Goal: Task Accomplishment & Management: Complete application form

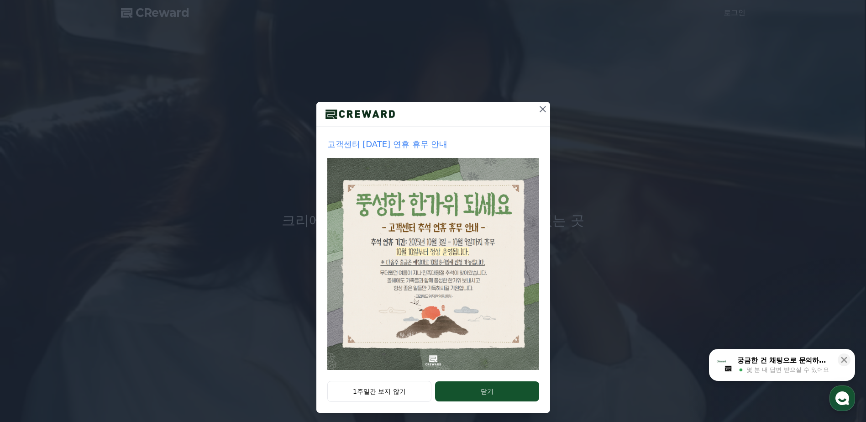
scroll to position [13, 0]
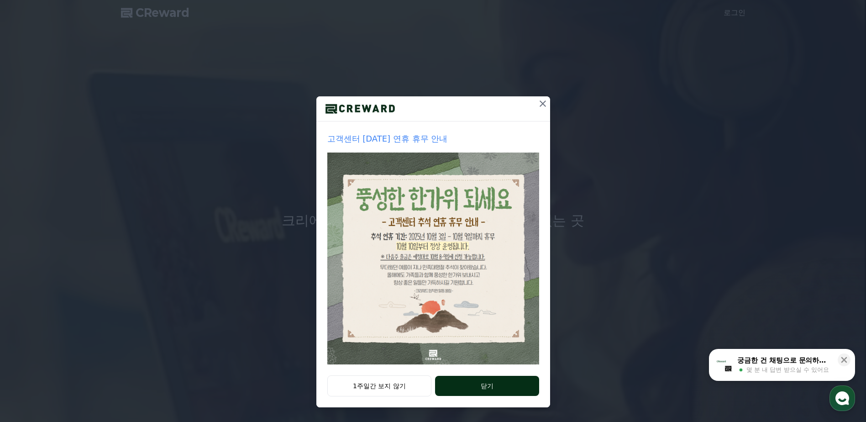
click at [488, 381] on button "닫기" at bounding box center [487, 386] width 104 height 20
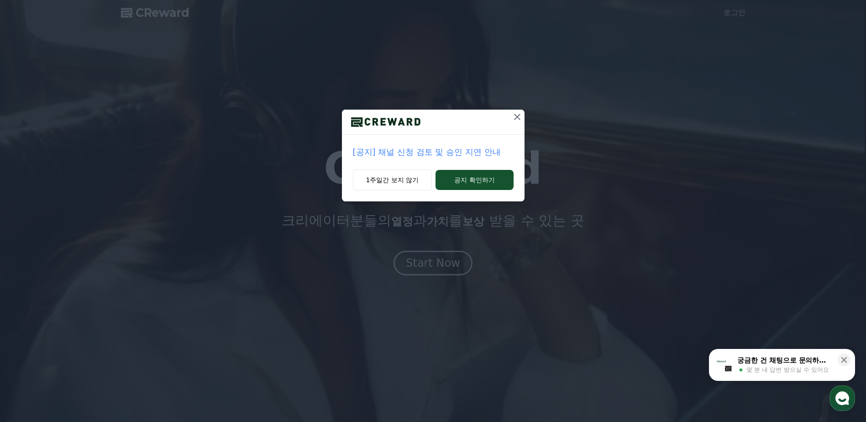
scroll to position [0, 0]
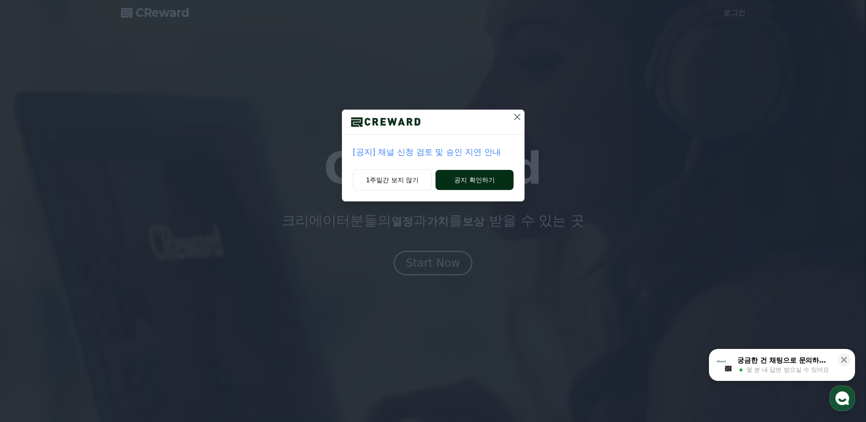
click at [475, 184] on button "공지 확인하기" at bounding box center [475, 180] width 78 height 20
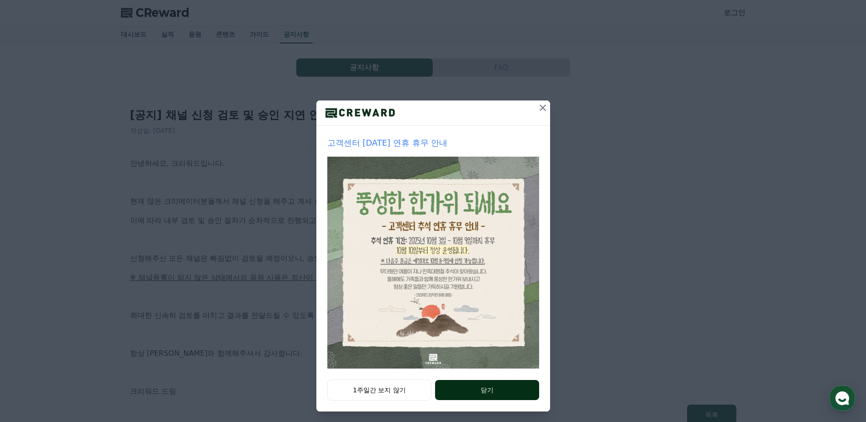
scroll to position [13, 0]
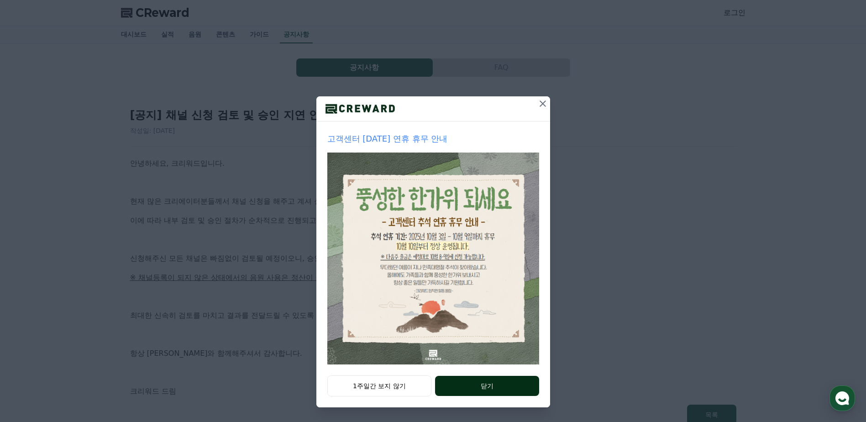
click at [481, 385] on button "닫기" at bounding box center [487, 386] width 104 height 20
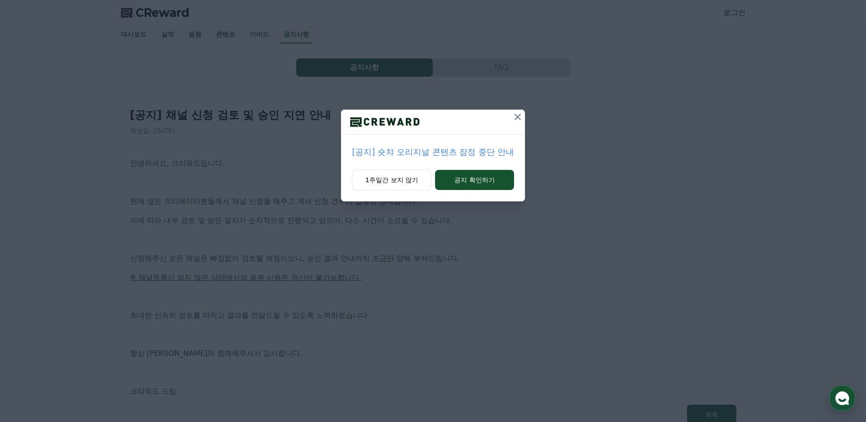
scroll to position [0, 0]
click at [513, 118] on icon at bounding box center [517, 116] width 11 height 11
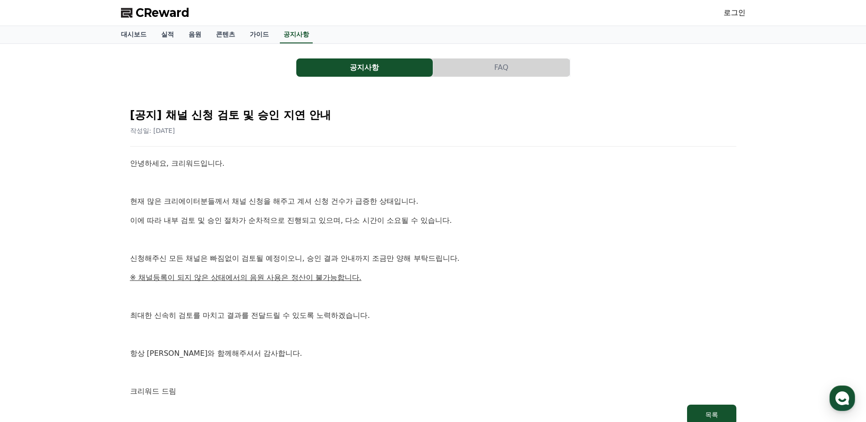
click at [146, 15] on span "CReward" at bounding box center [163, 12] width 54 height 15
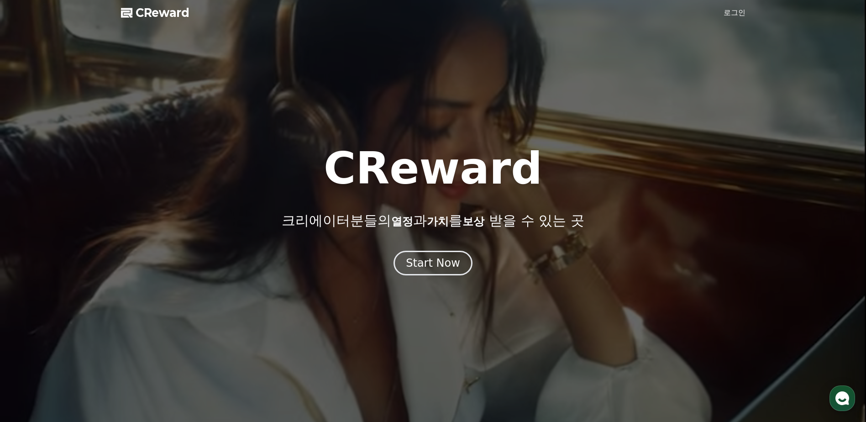
click at [735, 10] on link "로그인" at bounding box center [735, 12] width 22 height 11
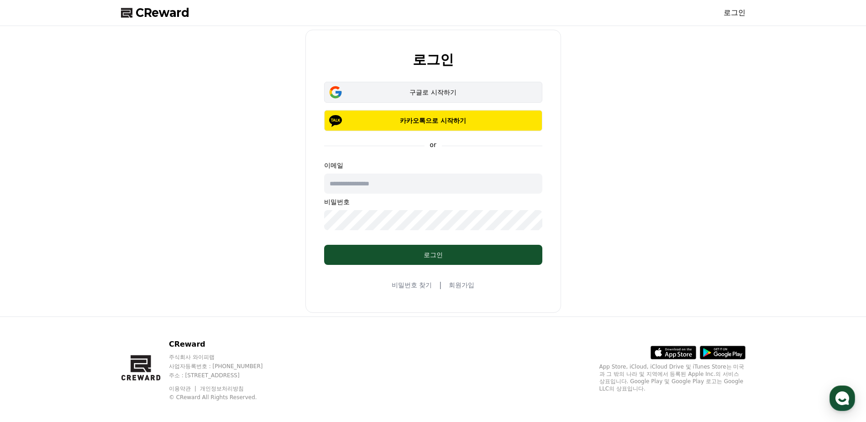
click at [459, 99] on button "구글로 시작하기" at bounding box center [433, 92] width 218 height 21
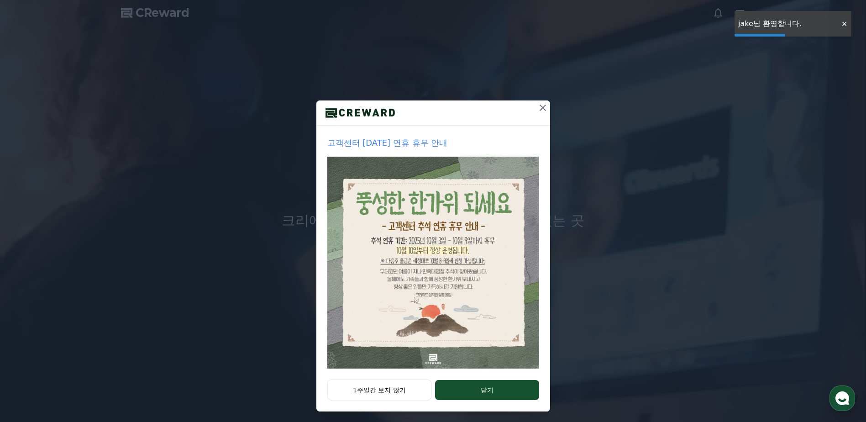
scroll to position [13, 0]
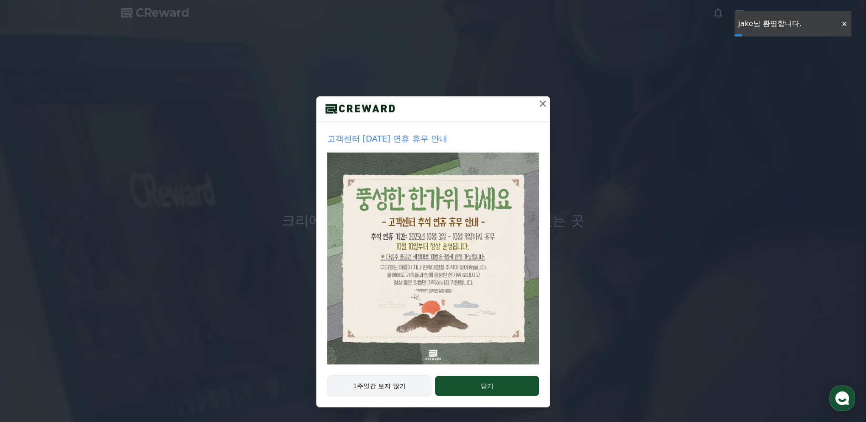
click at [404, 381] on button "1주일간 보지 않기" at bounding box center [379, 385] width 105 height 21
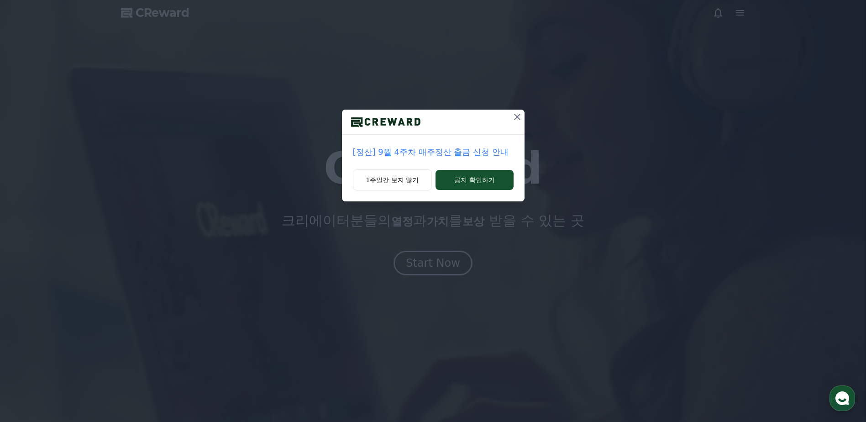
scroll to position [0, 0]
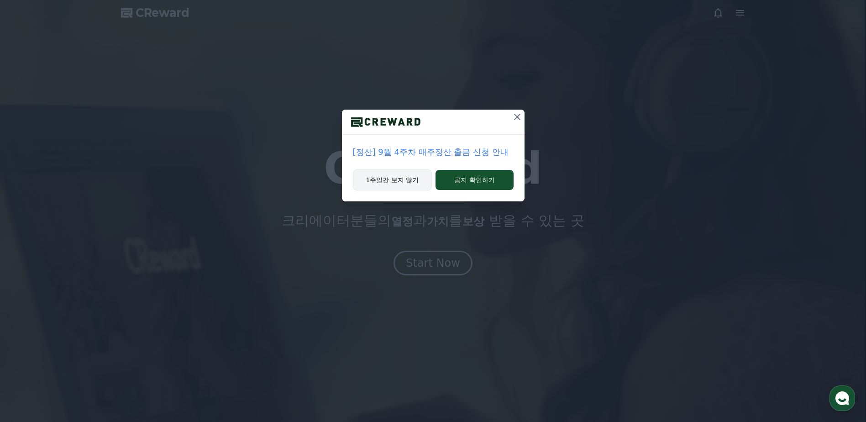
click at [411, 176] on button "1주일간 보지 않기" at bounding box center [392, 179] width 79 height 21
click at [416, 176] on button "1주일간 보지 않기" at bounding box center [392, 179] width 79 height 21
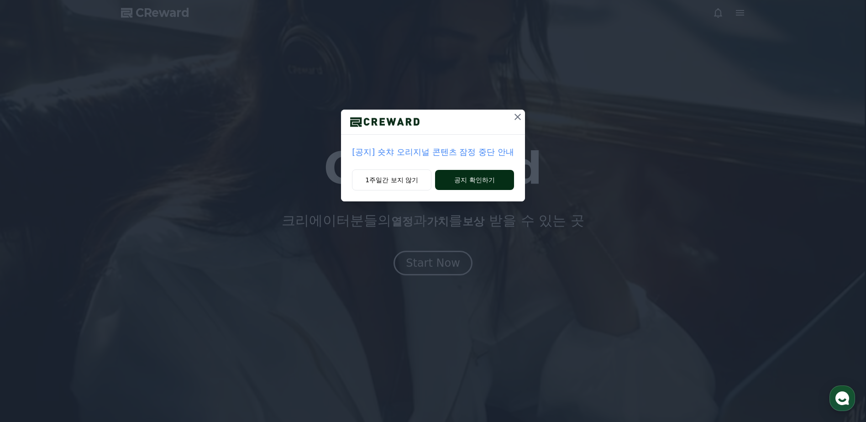
click at [457, 176] on button "공지 확인하기" at bounding box center [474, 180] width 79 height 20
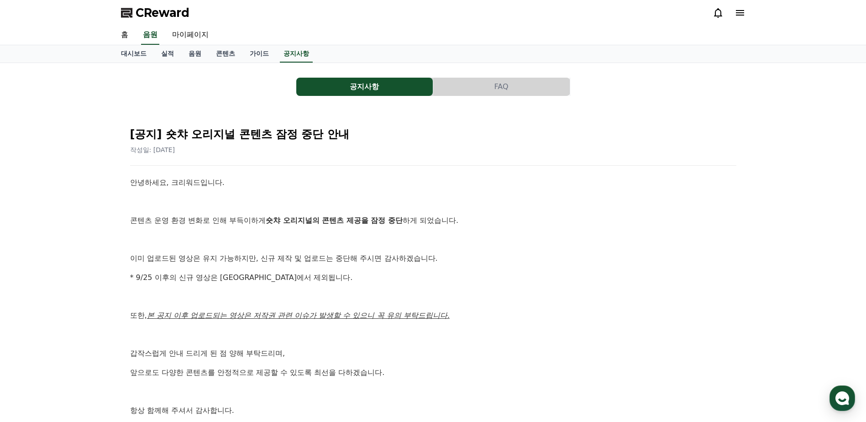
click at [169, 14] on span "CReward" at bounding box center [163, 12] width 54 height 15
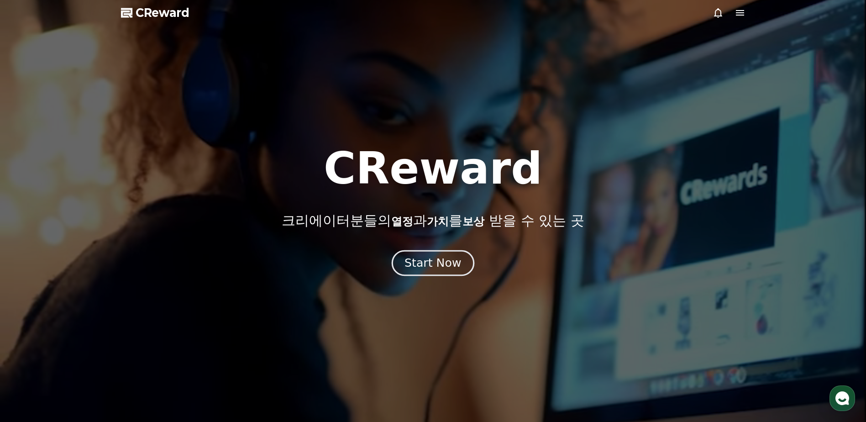
click at [442, 262] on div "Start Now" at bounding box center [433, 263] width 57 height 16
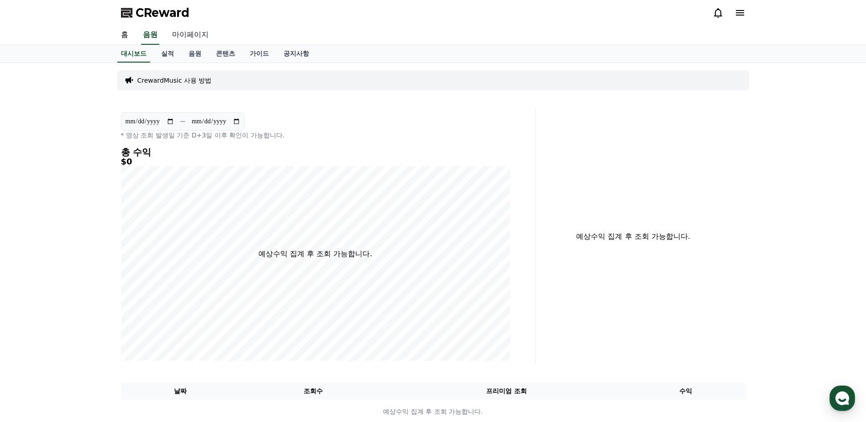
click at [190, 34] on link "마이페이지" at bounding box center [190, 35] width 51 height 19
select select "**********"
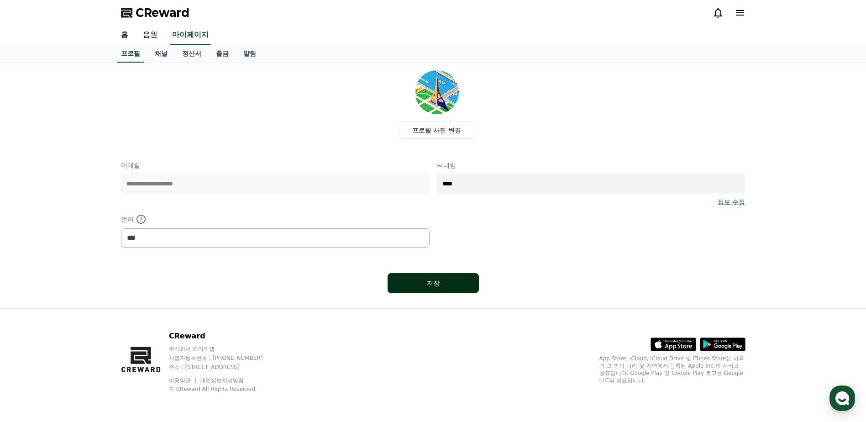
click at [445, 279] on div "저장" at bounding box center [433, 283] width 55 height 9
select select "**********"
click at [169, 54] on link "채널" at bounding box center [161, 53] width 27 height 17
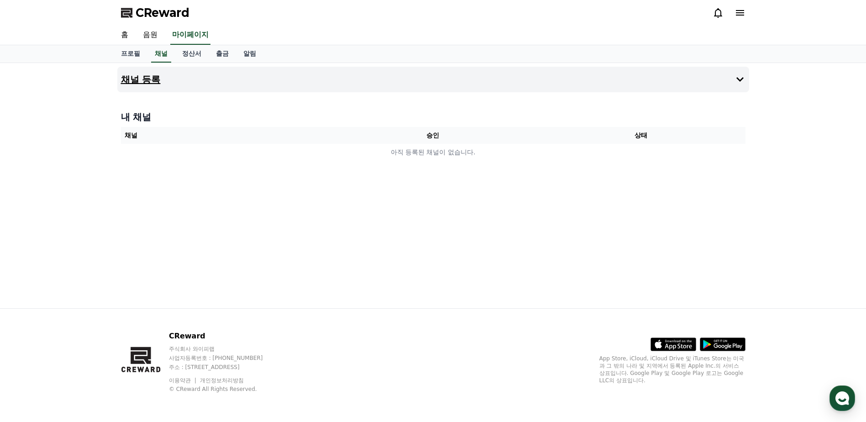
click at [253, 84] on button "채널 등록" at bounding box center [433, 80] width 632 height 26
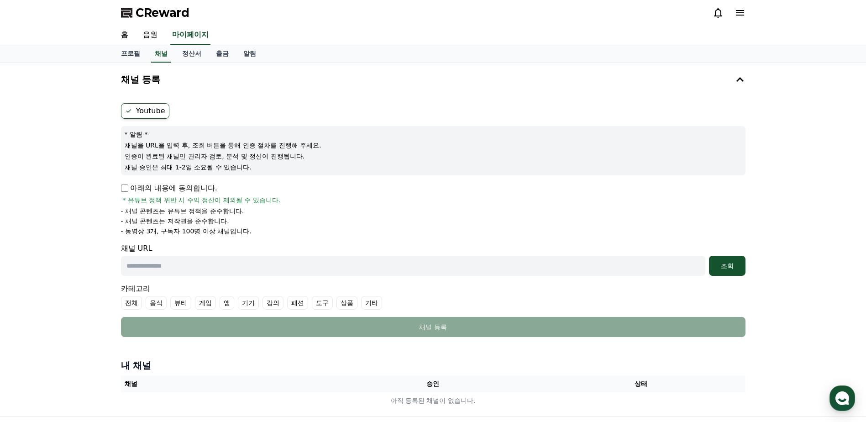
click at [174, 185] on p "아래의 내용에 동의합니다." at bounding box center [169, 188] width 96 height 11
click at [516, 269] on input "text" at bounding box center [413, 266] width 585 height 20
click at [326, 263] on input "text" at bounding box center [413, 266] width 585 height 20
paste input "**********"
type input "**********"
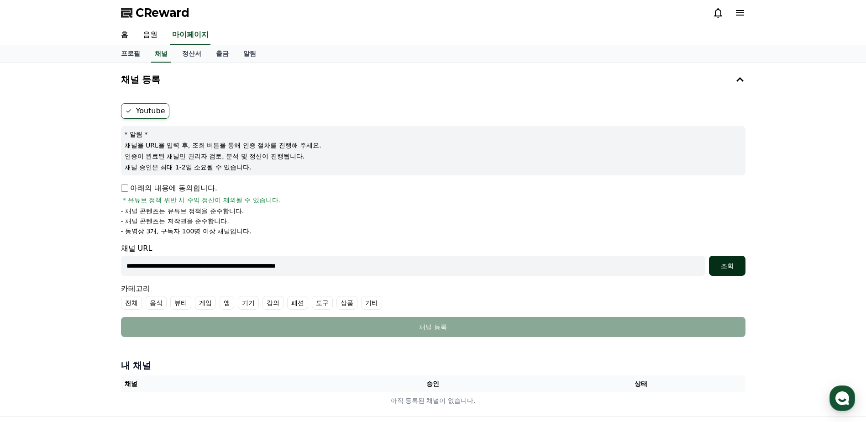
click at [738, 263] on div "조회" at bounding box center [727, 265] width 29 height 9
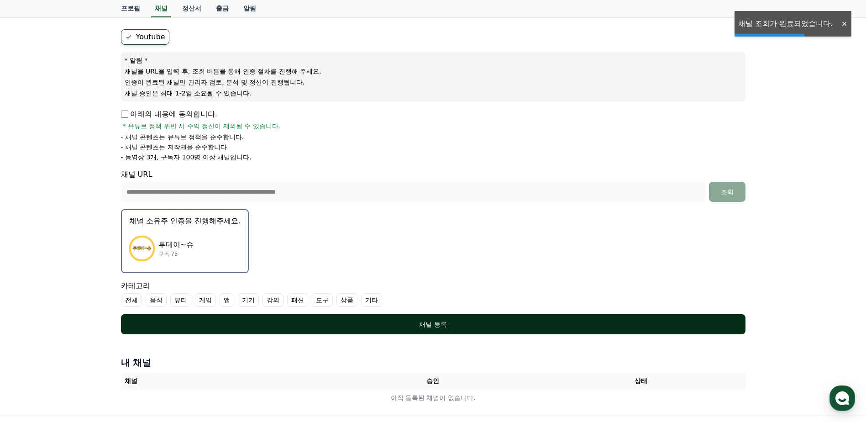
scroll to position [179, 0]
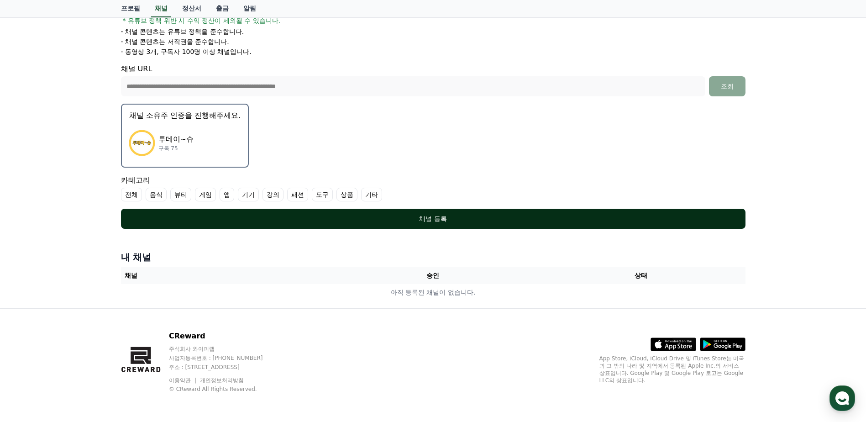
click at [416, 225] on button "채널 등록" at bounding box center [433, 219] width 625 height 20
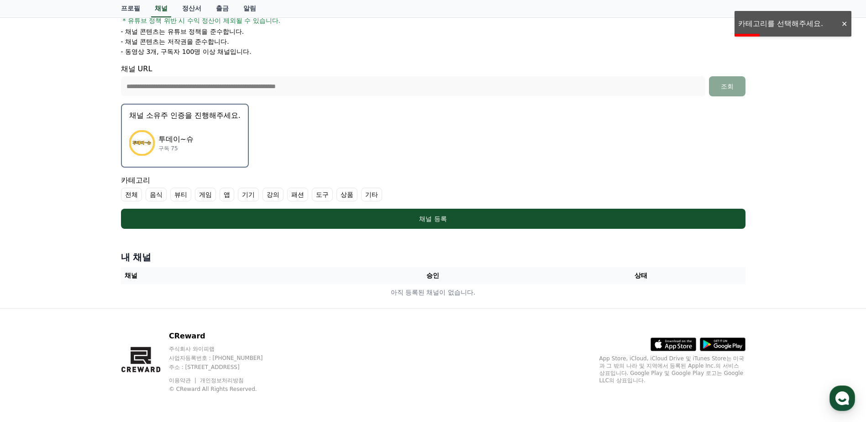
click at [125, 196] on label "전체" at bounding box center [131, 195] width 21 height 14
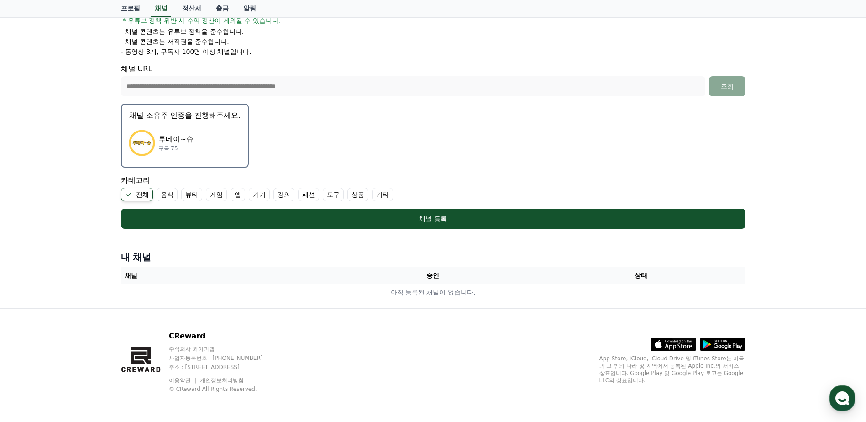
click at [381, 196] on label "기타" at bounding box center [382, 195] width 21 height 14
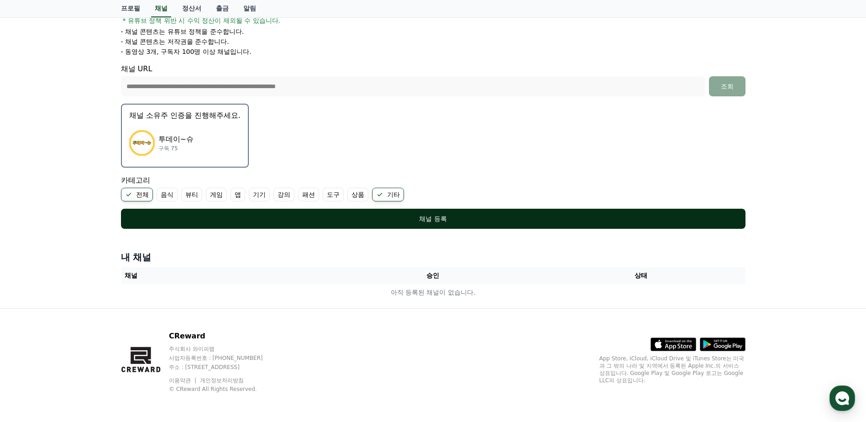
click at [301, 214] on div "채널 등록" at bounding box center [433, 218] width 588 height 9
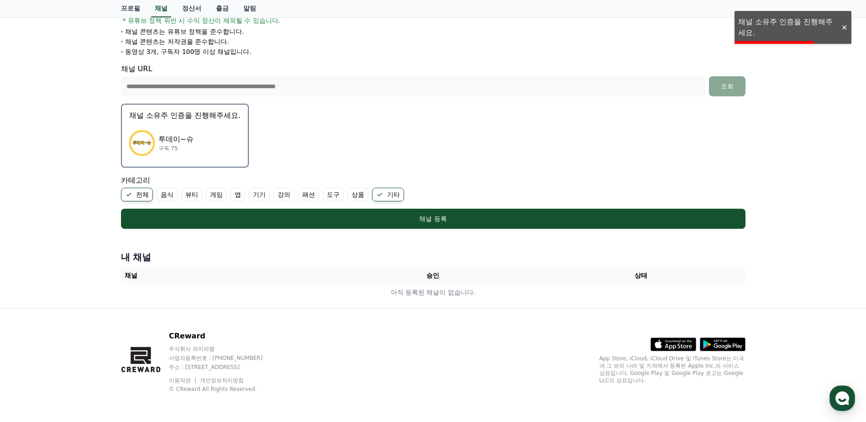
click at [841, 30] on div at bounding box center [844, 27] width 15 height 9
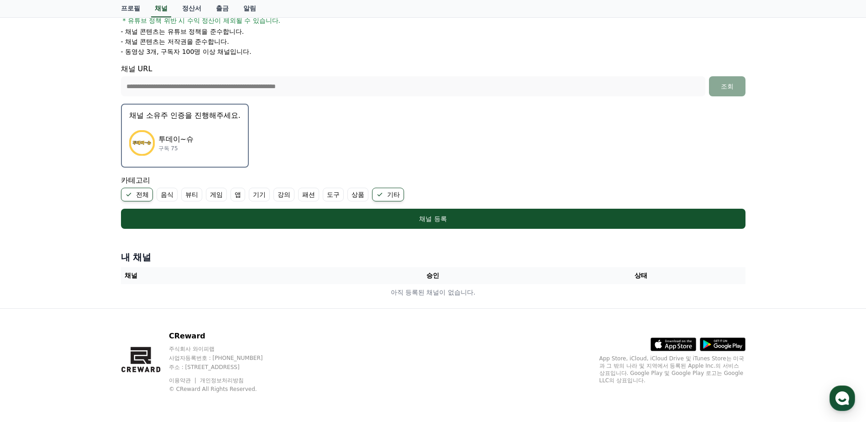
click at [184, 130] on div "투데이~슈 구독 75" at bounding box center [184, 143] width 111 height 37
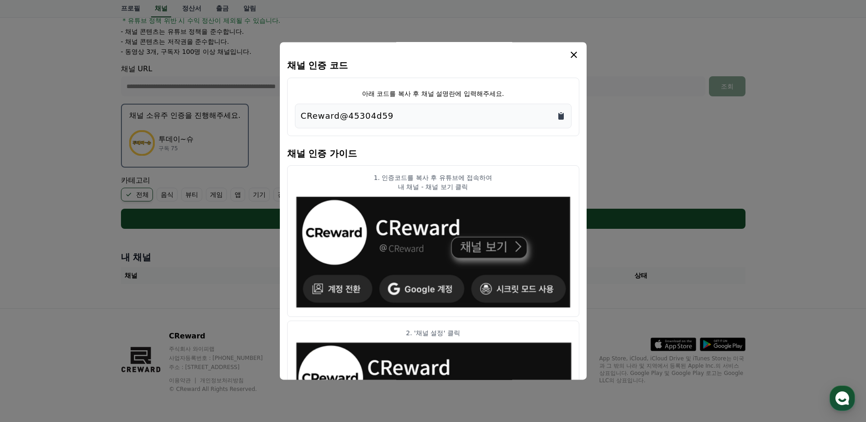
click at [562, 115] on icon "Copy to clipboard" at bounding box center [560, 116] width 5 height 7
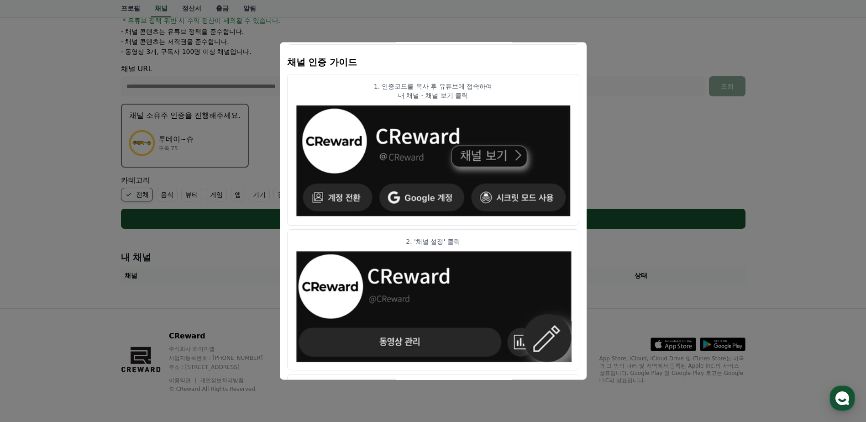
click at [632, 245] on button "close modal" at bounding box center [433, 211] width 866 height 422
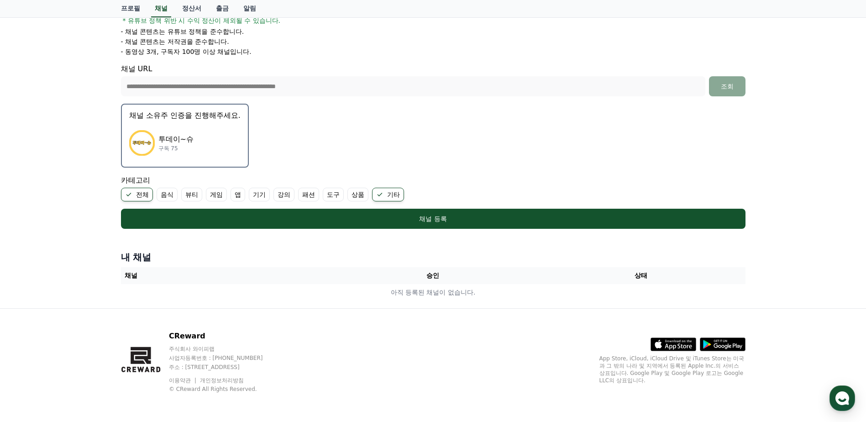
click at [215, 128] on div "투데이~슈 구독 75" at bounding box center [184, 143] width 111 height 37
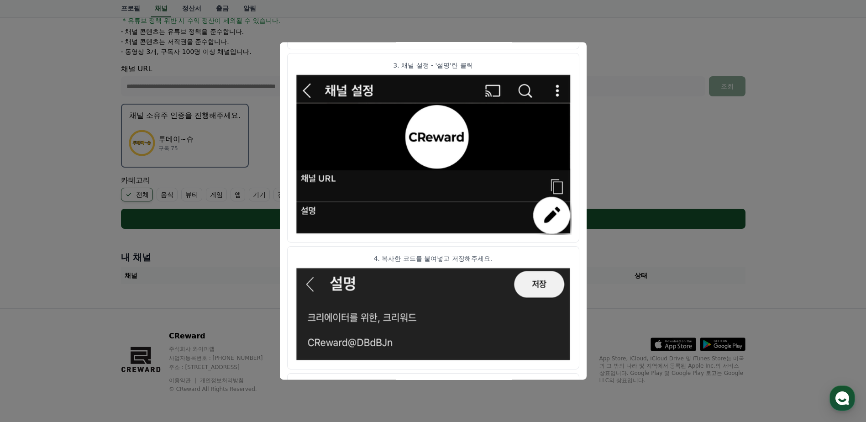
scroll to position [451, 0]
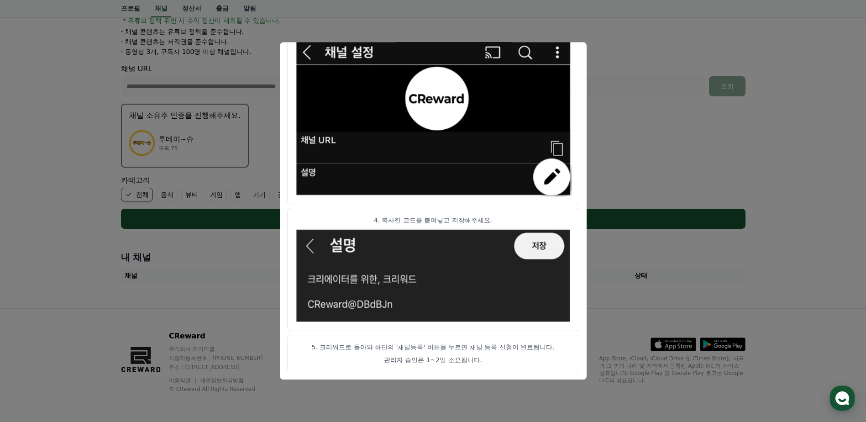
click at [618, 227] on button "close modal" at bounding box center [433, 211] width 866 height 422
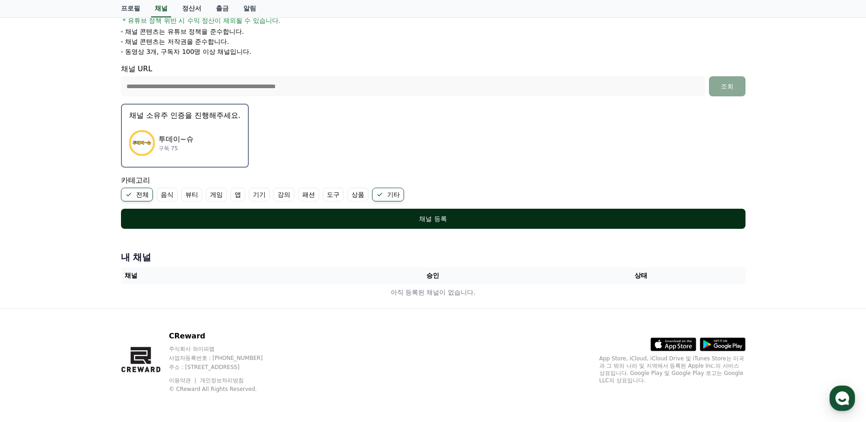
click at [585, 221] on div "채널 등록" at bounding box center [433, 218] width 588 height 9
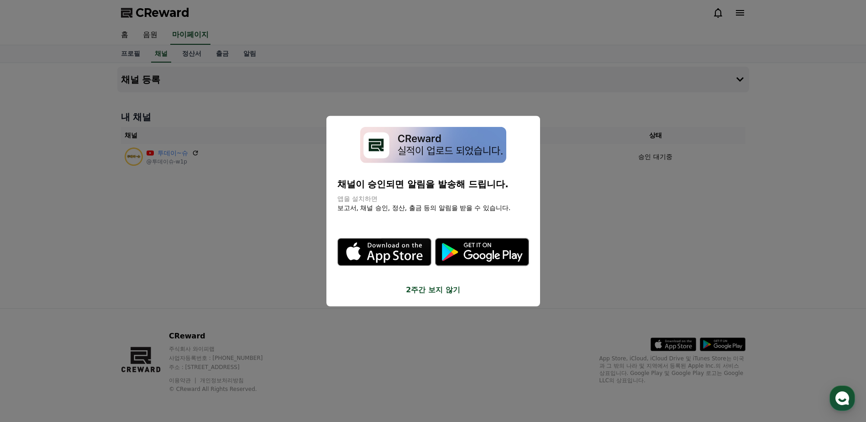
click at [635, 201] on button "close modal" at bounding box center [433, 211] width 866 height 422
